Goal: Browse casually

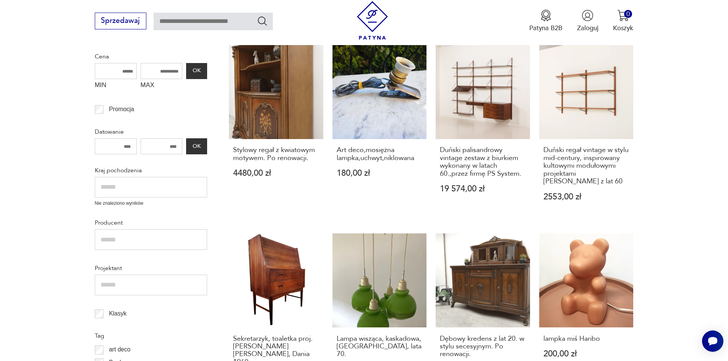
scroll to position [248, 0]
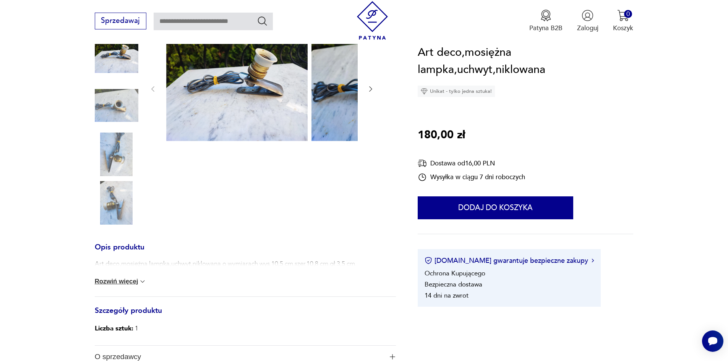
scroll to position [115, 0]
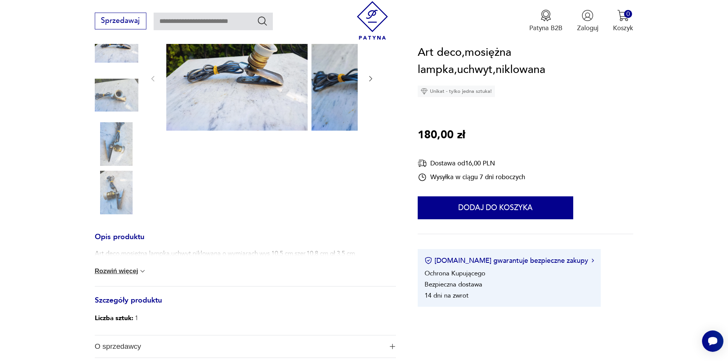
click at [112, 275] on button "Rozwiń więcej" at bounding box center [121, 272] width 52 height 8
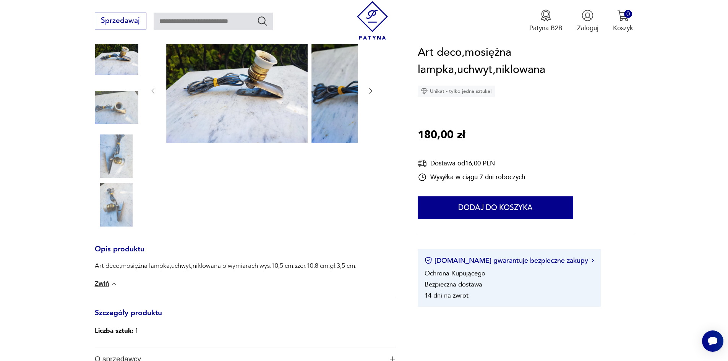
scroll to position [0, 0]
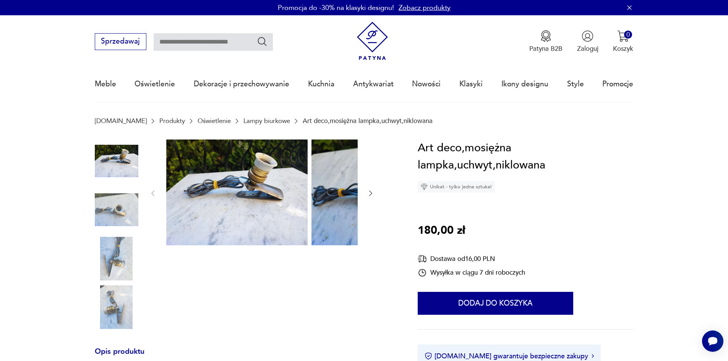
click at [108, 212] on img at bounding box center [117, 210] width 44 height 44
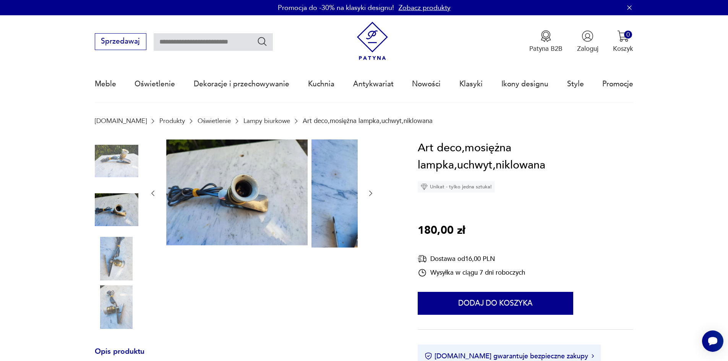
click at [109, 255] on img at bounding box center [117, 259] width 44 height 44
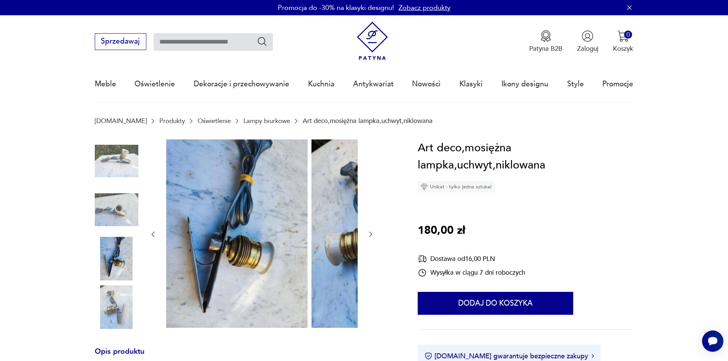
click at [118, 286] on div at bounding box center [117, 235] width 44 height 191
click at [109, 314] on img at bounding box center [117, 308] width 44 height 44
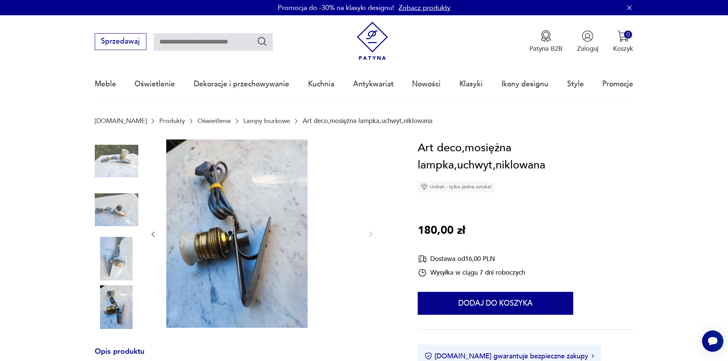
click at [106, 306] on img at bounding box center [117, 308] width 44 height 44
click at [106, 258] on img at bounding box center [117, 259] width 44 height 44
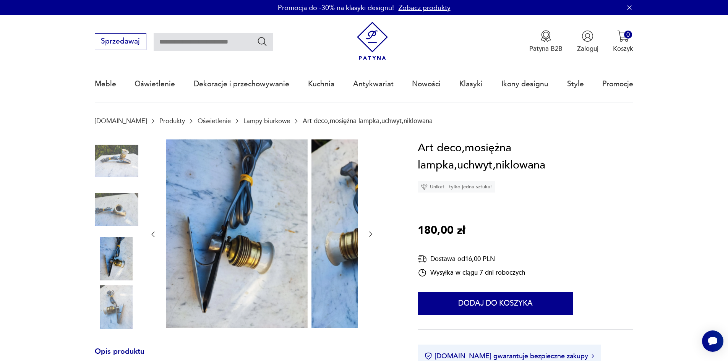
click at [113, 209] on img at bounding box center [117, 210] width 44 height 44
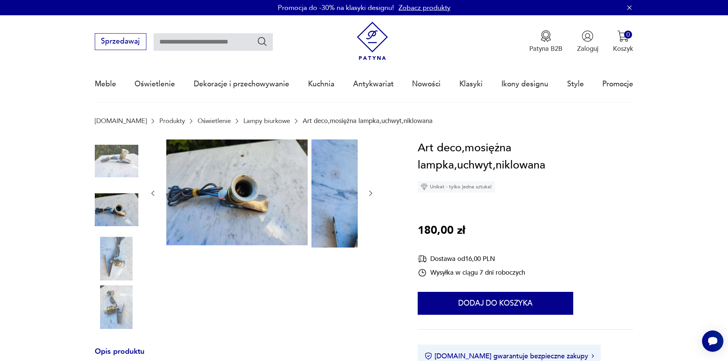
click at [100, 154] on img at bounding box center [117, 162] width 44 height 44
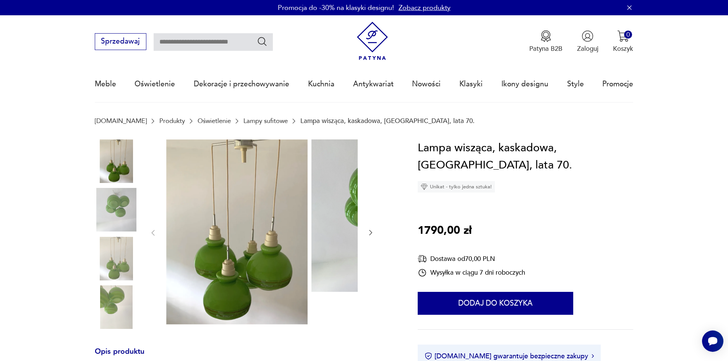
click at [106, 206] on img at bounding box center [117, 210] width 44 height 44
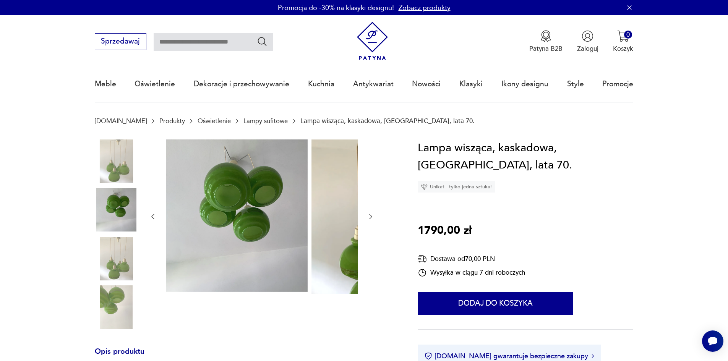
click at [104, 255] on img at bounding box center [117, 259] width 44 height 44
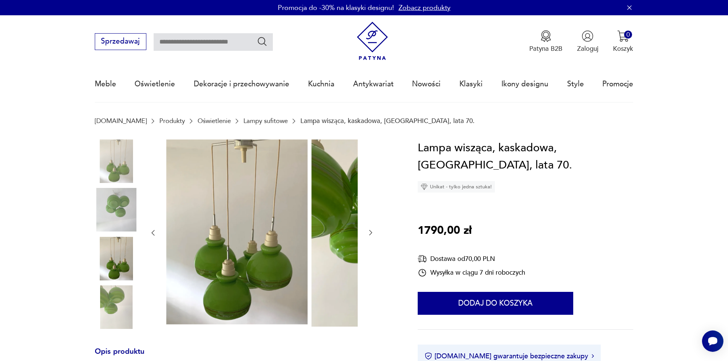
click at [106, 299] on img at bounding box center [117, 308] width 44 height 44
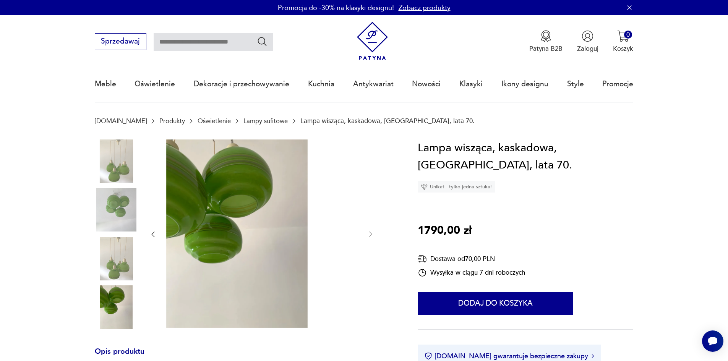
click at [106, 257] on img at bounding box center [117, 259] width 44 height 44
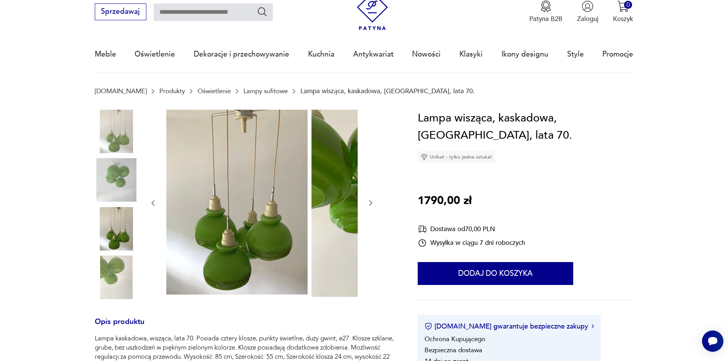
scroll to position [76, 0]
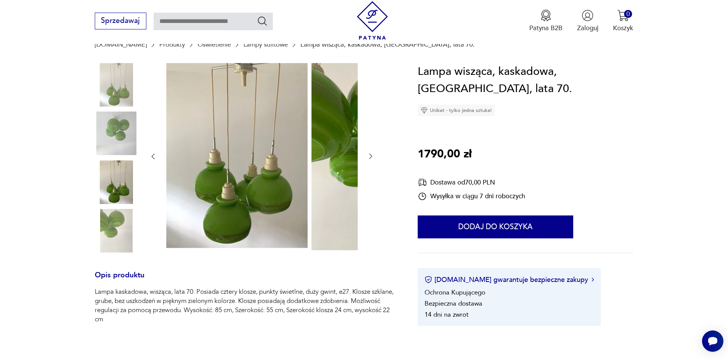
click at [97, 243] on img at bounding box center [117, 231] width 44 height 44
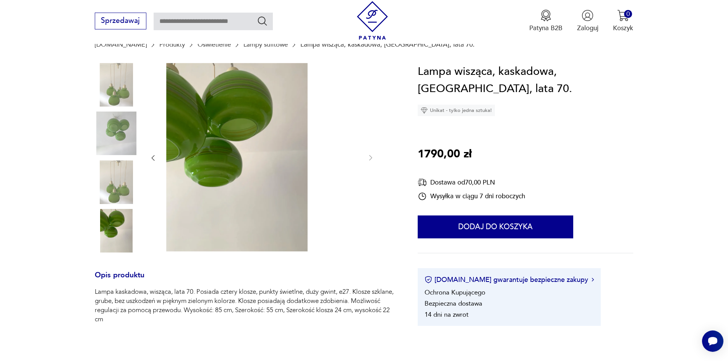
click at [106, 84] on img at bounding box center [117, 85] width 44 height 44
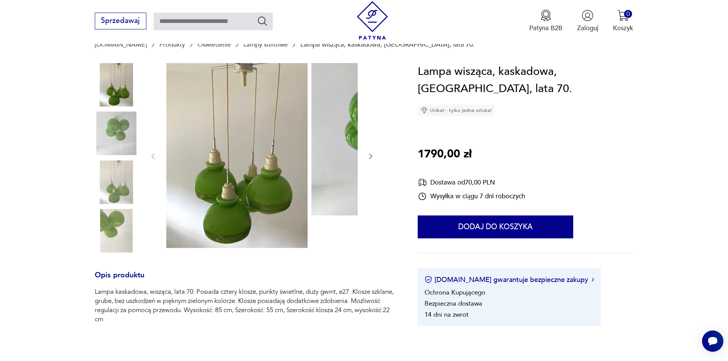
click at [115, 107] on img at bounding box center [117, 85] width 44 height 44
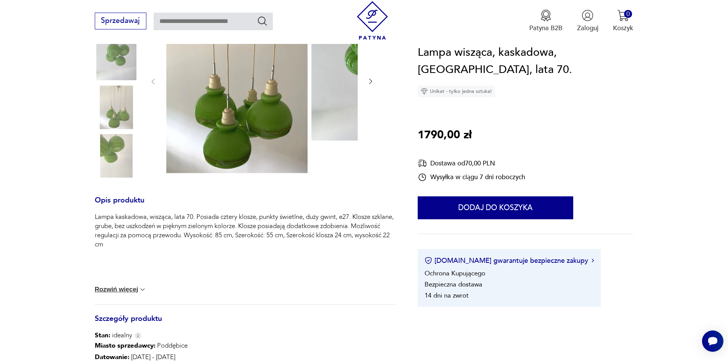
scroll to position [153, 0]
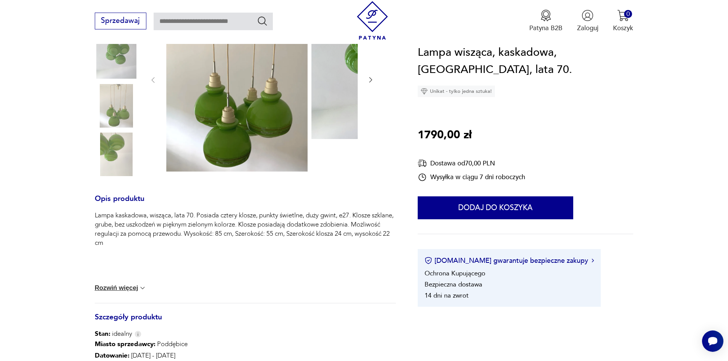
click at [104, 154] on img at bounding box center [117, 155] width 44 height 44
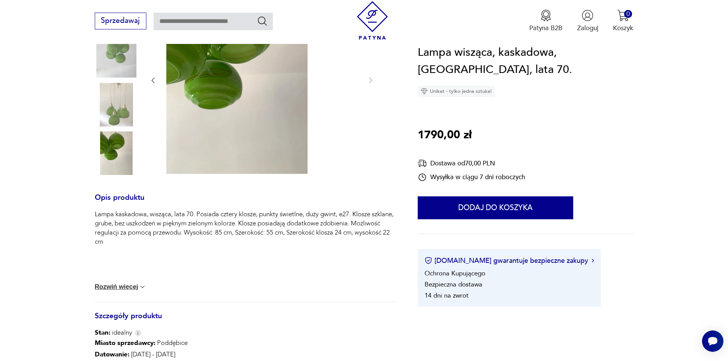
scroll to position [154, 0]
click at [104, 154] on img at bounding box center [117, 153] width 44 height 44
click at [102, 112] on img at bounding box center [117, 105] width 44 height 44
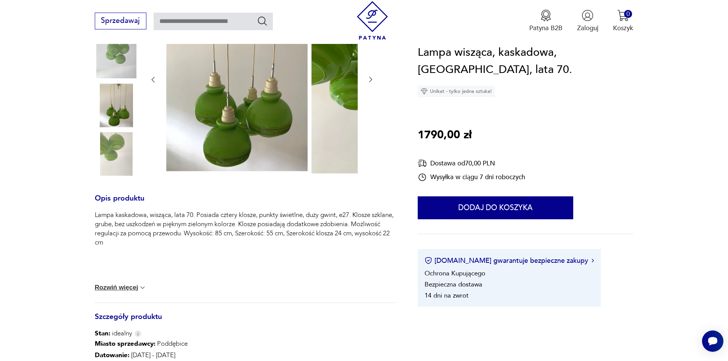
scroll to position [153, 0]
click at [99, 60] on img at bounding box center [117, 57] width 44 height 44
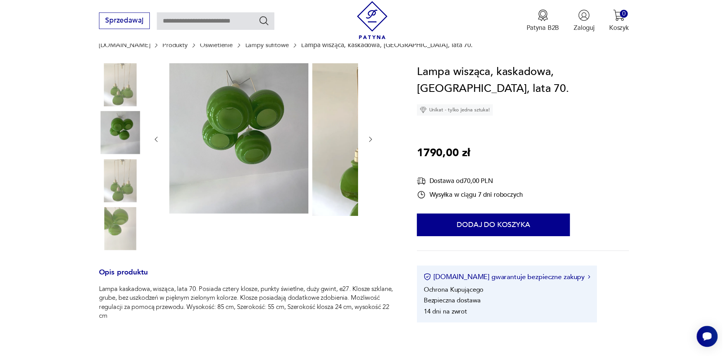
scroll to position [60, 0]
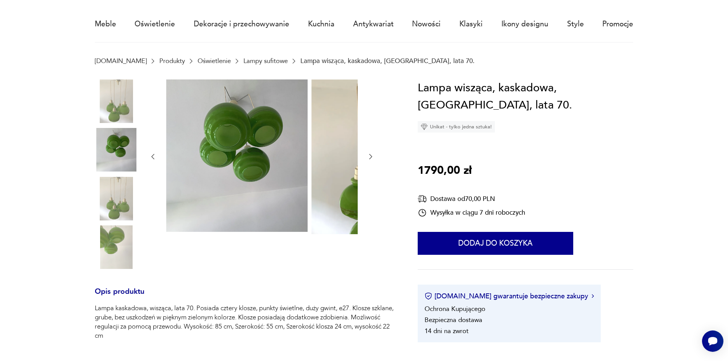
click at [95, 103] on img at bounding box center [117, 102] width 44 height 44
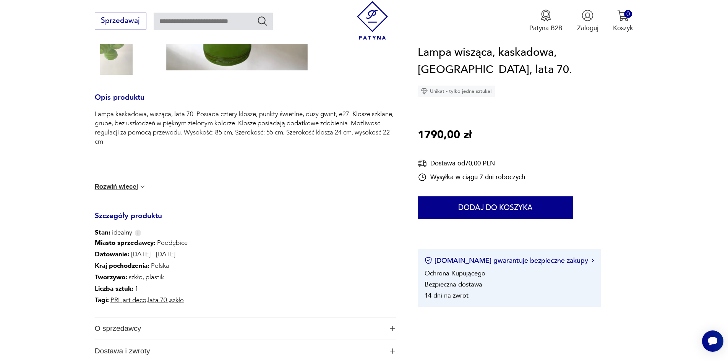
scroll to position [328, 0]
